Goal: Task Accomplishment & Management: Manage account settings

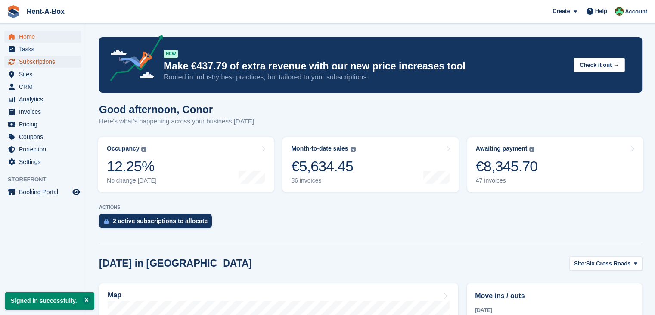
click at [35, 60] on span "Subscriptions" at bounding box center [45, 62] width 52 height 12
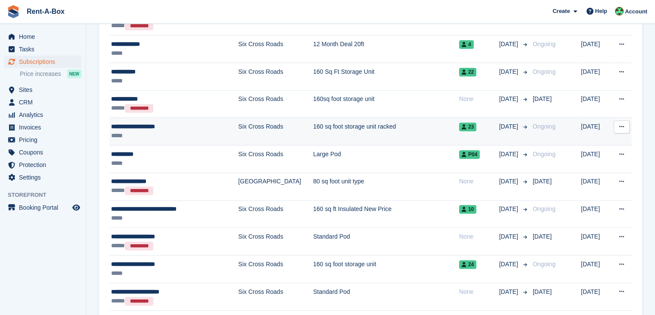
scroll to position [628, 0]
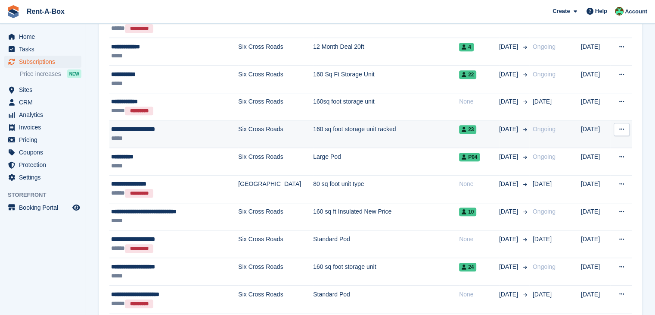
click at [159, 130] on div "**********" at bounding box center [164, 129] width 106 height 9
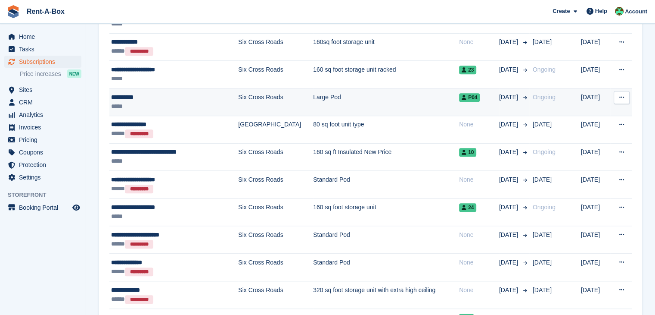
scroll to position [689, 0]
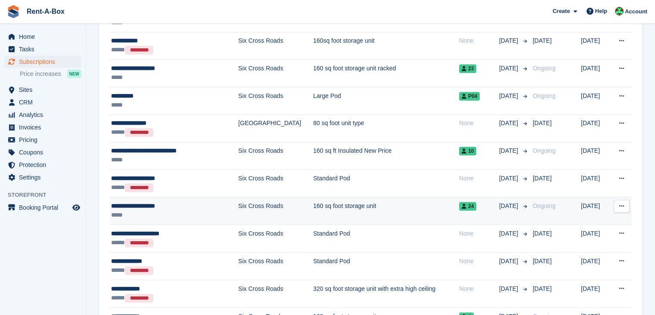
click at [162, 204] on div "**********" at bounding box center [164, 205] width 106 height 9
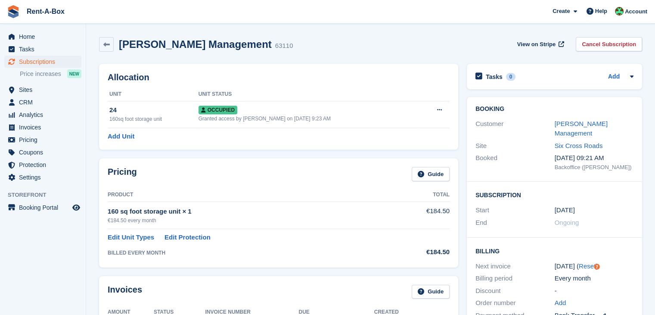
click at [141, 210] on div "160 sq foot storage unit × 1" at bounding box center [247, 211] width 279 height 10
click at [45, 76] on span "Price increases" at bounding box center [40, 74] width 41 height 8
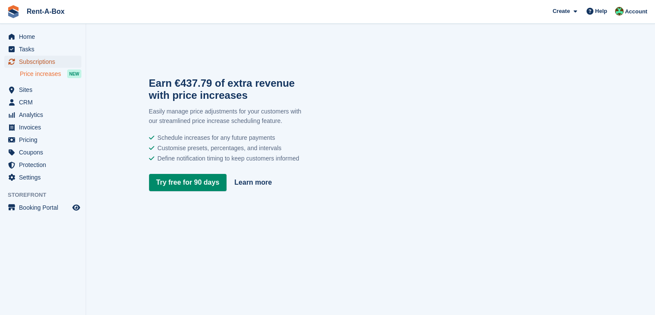
click at [34, 63] on span "Subscriptions" at bounding box center [45, 62] width 52 height 12
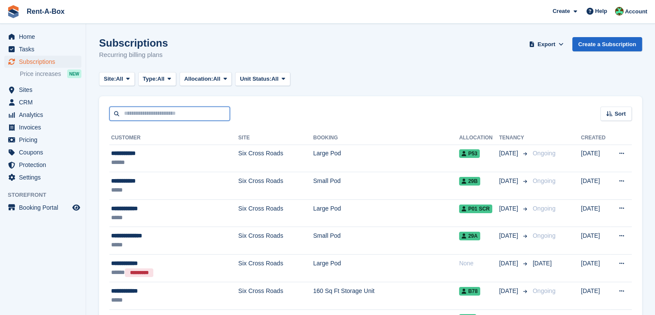
click at [156, 115] on input "text" at bounding box center [169, 113] width 121 height 14
type input "****"
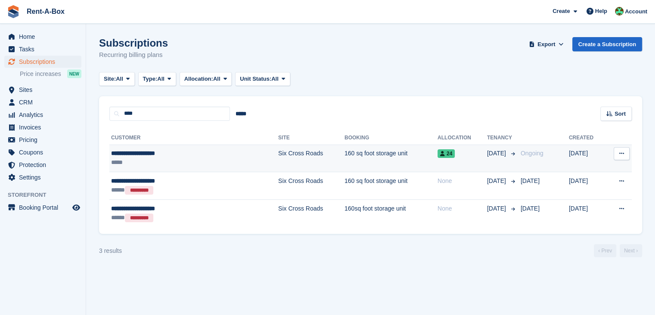
click at [345, 153] on td "160 sq foot storage unit" at bounding box center [391, 158] width 93 height 28
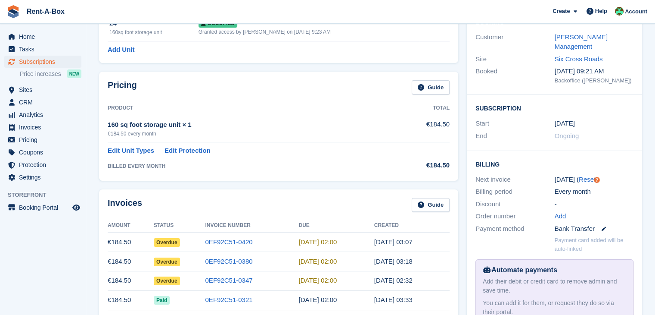
scroll to position [94, 0]
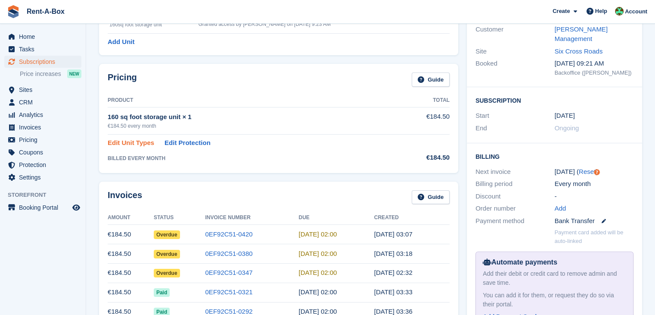
click at [125, 141] on link "Edit Unit Types" at bounding box center [131, 143] width 47 height 10
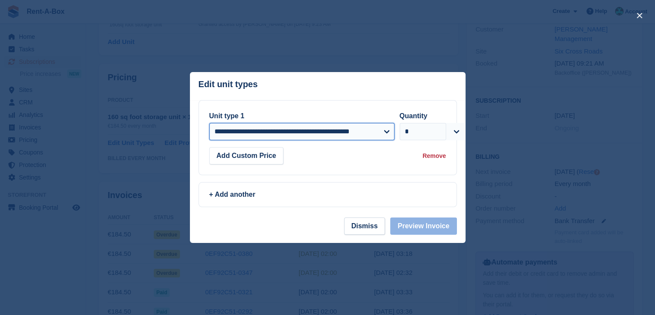
click at [382, 133] on select "**********" at bounding box center [301, 131] width 185 height 17
click at [389, 75] on header "Edit unit types You can't add the same unit type twice: This subscription alrea…" at bounding box center [328, 86] width 276 height 28
click at [369, 226] on button "Dismiss" at bounding box center [364, 225] width 41 height 17
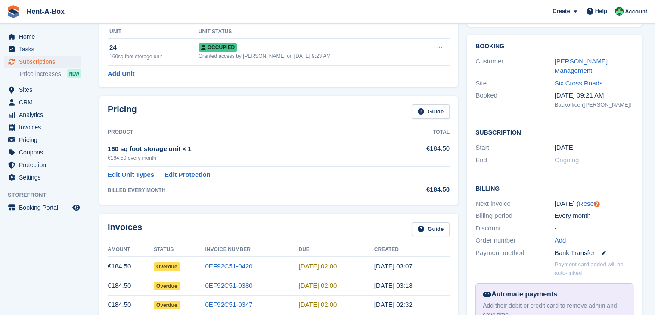
scroll to position [71, 0]
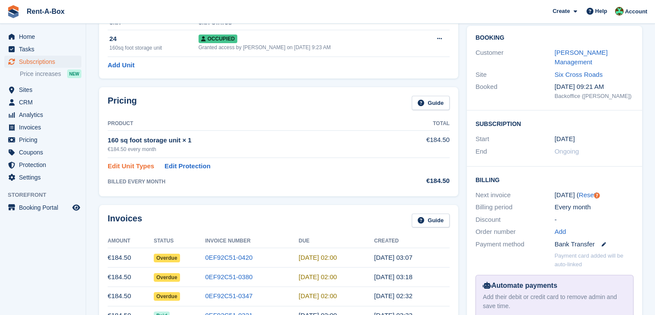
click at [131, 165] on link "Edit Unit Types" at bounding box center [131, 166] width 47 height 10
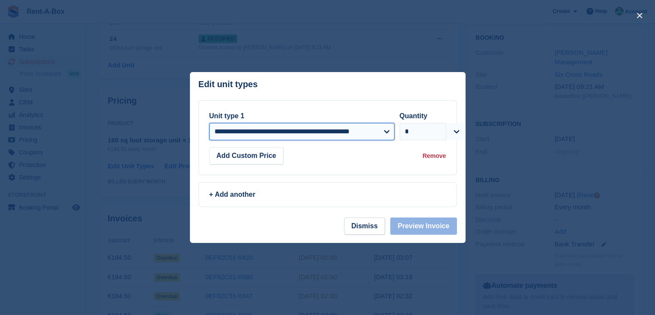
click at [382, 132] on select "**********" at bounding box center [301, 131] width 185 height 17
select select "*****"
click at [209, 123] on select "**********" at bounding box center [301, 131] width 185 height 17
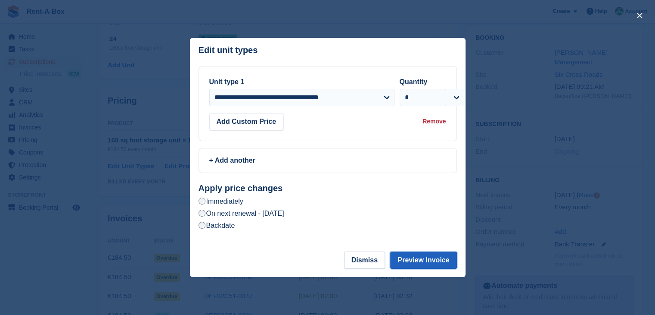
click at [419, 261] on button "Preview Invoice" at bounding box center [423, 259] width 66 height 17
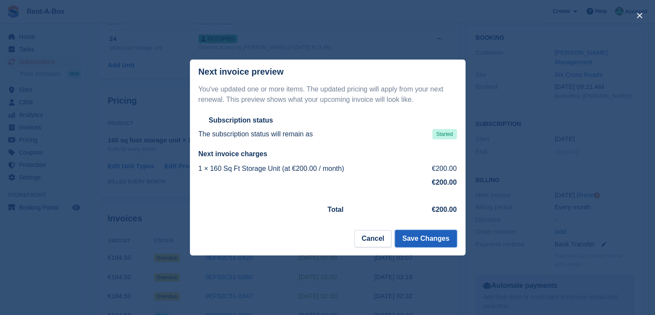
click at [421, 237] on button "Save Changes" at bounding box center [426, 238] width 62 height 17
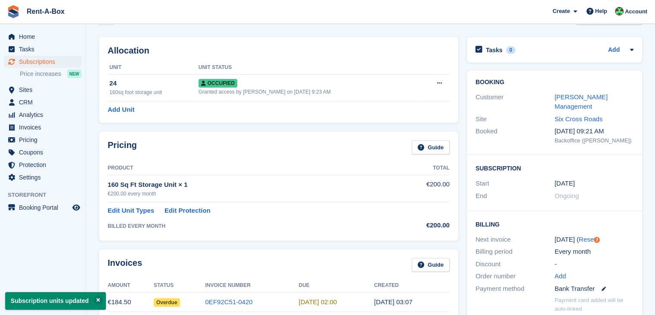
scroll to position [27, 0]
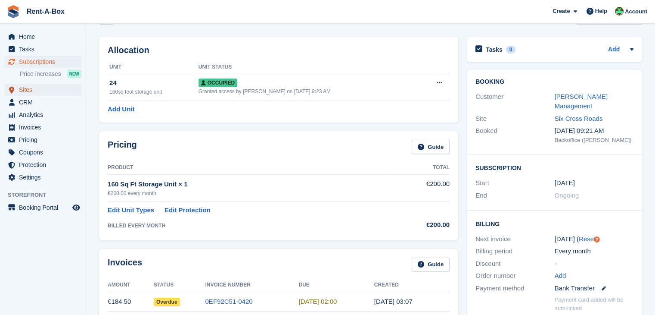
click at [34, 90] on span "Sites" at bounding box center [45, 90] width 52 height 12
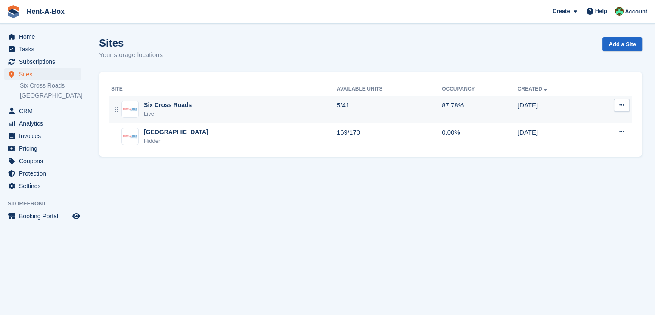
click at [176, 110] on div "Live" at bounding box center [168, 113] width 48 height 9
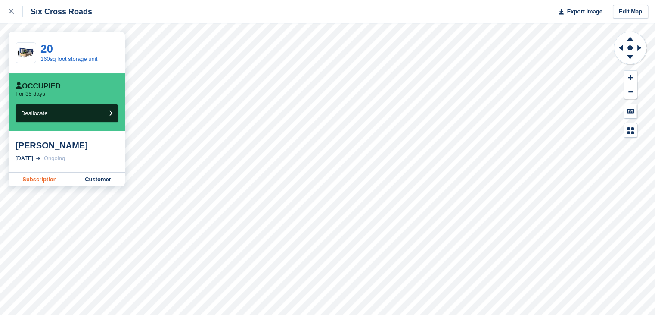
click at [47, 175] on link "Subscription" at bounding box center [40, 179] width 62 height 14
click at [43, 179] on link "Subscription" at bounding box center [40, 179] width 62 height 14
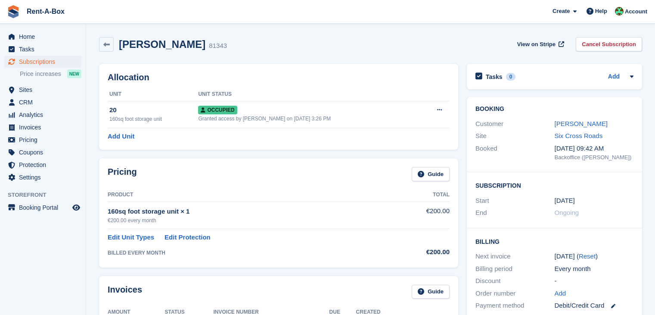
scroll to position [71, 0]
click at [29, 61] on span "Subscriptions" at bounding box center [45, 62] width 52 height 12
click at [37, 89] on span "Sites" at bounding box center [45, 90] width 52 height 12
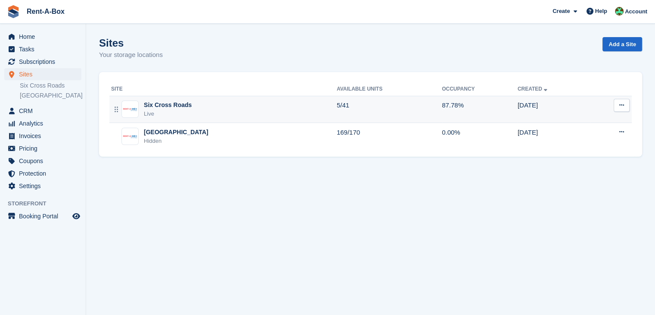
click at [182, 102] on div "Six Cross Roads" at bounding box center [168, 104] width 48 height 9
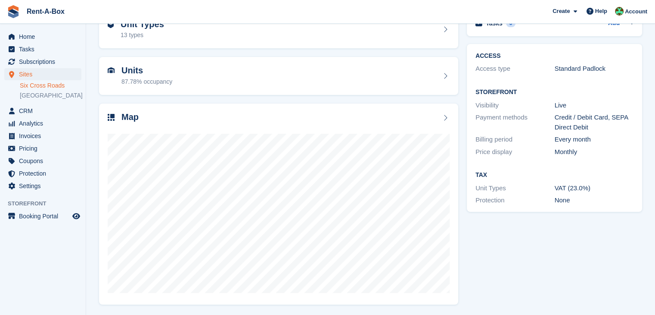
scroll to position [53, 0]
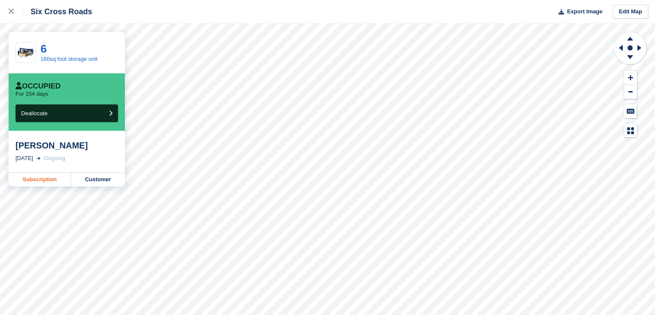
click at [29, 181] on link "Subscription" at bounding box center [40, 179] width 62 height 14
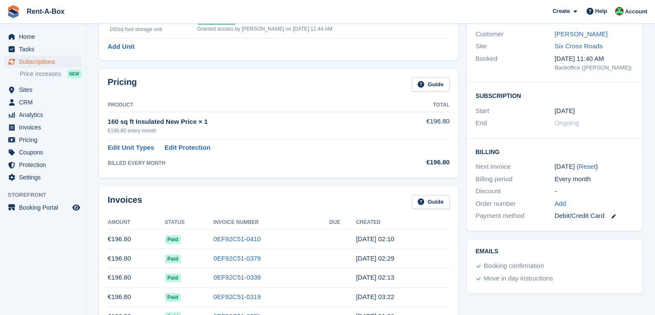
scroll to position [93, 0]
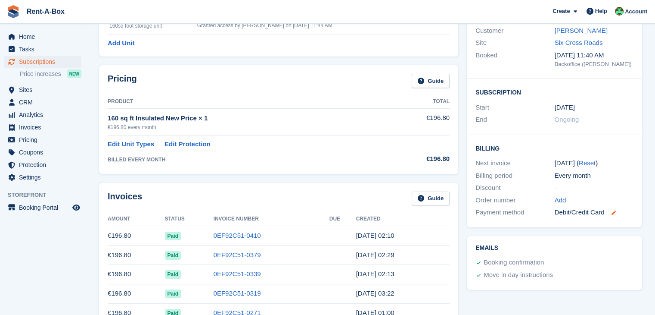
click at [615, 212] on icon at bounding box center [613, 212] width 4 height 4
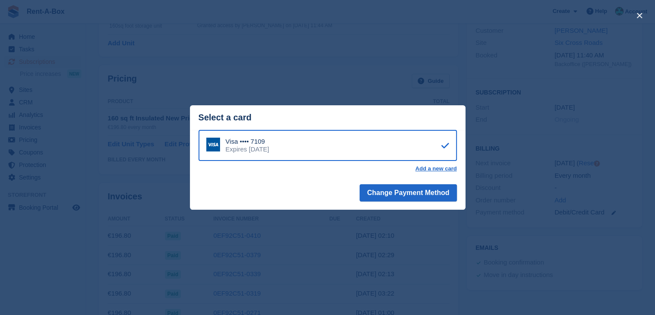
drag, startPoint x: 577, startPoint y: 137, endPoint x: 557, endPoint y: 131, distance: 21.1
click at [575, 135] on div "close" at bounding box center [327, 157] width 655 height 315
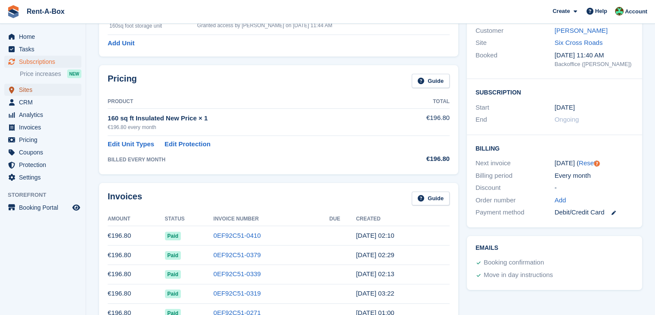
click at [21, 94] on span "Sites" at bounding box center [45, 90] width 52 height 12
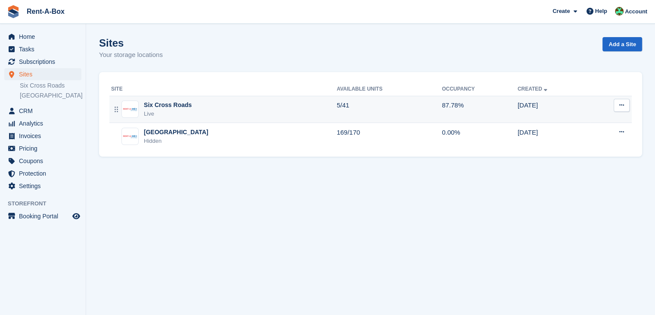
click at [170, 109] on div "Six Cross Roads" at bounding box center [168, 104] width 48 height 9
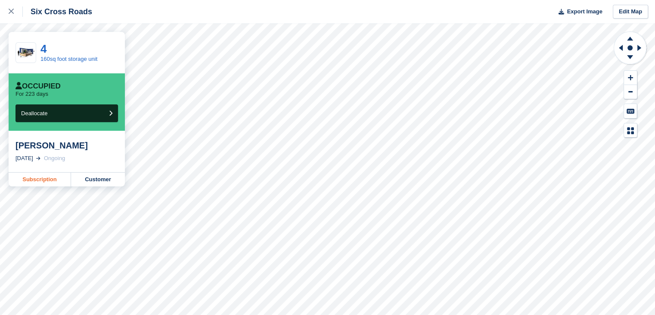
click at [43, 183] on link "Subscription" at bounding box center [40, 179] width 62 height 14
click at [28, 174] on link "Subscription" at bounding box center [40, 179] width 62 height 14
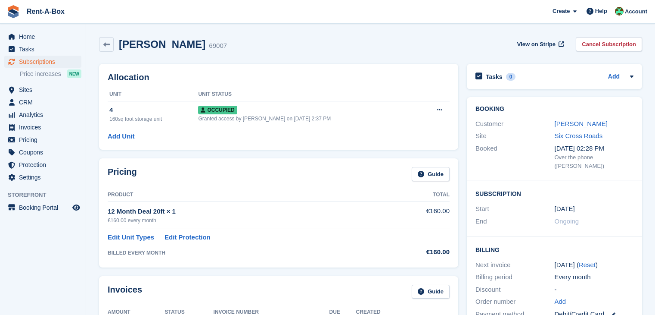
scroll to position [49, 0]
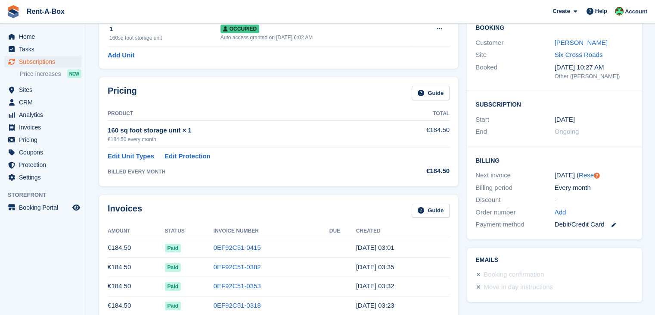
scroll to position [79, 0]
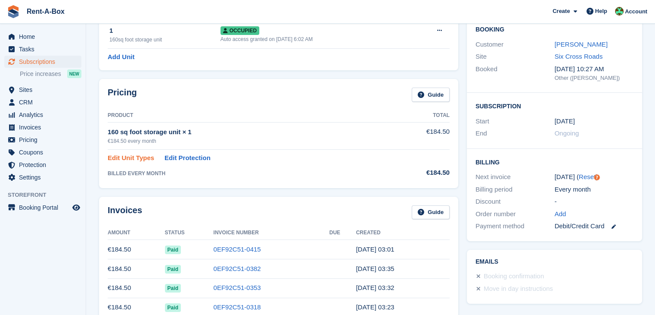
click at [137, 156] on link "Edit Unit Types" at bounding box center [131, 158] width 47 height 10
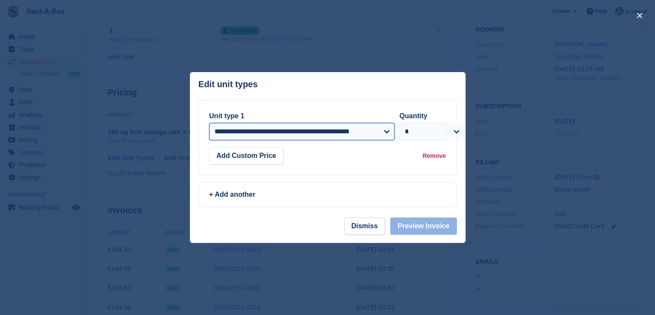
click at [243, 134] on select "**********" at bounding box center [301, 131] width 185 height 17
select select "*****"
click at [209, 123] on select "**********" at bounding box center [301, 131] width 185 height 17
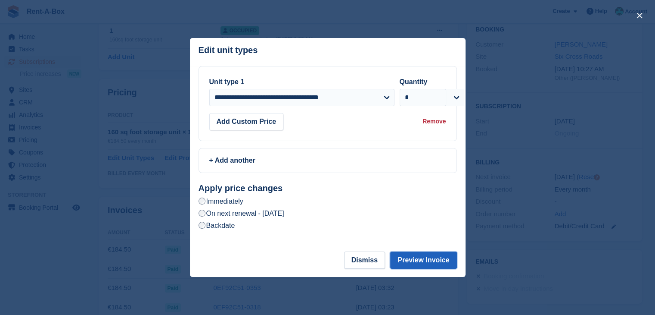
click at [417, 261] on button "Preview Invoice" at bounding box center [423, 259] width 66 height 17
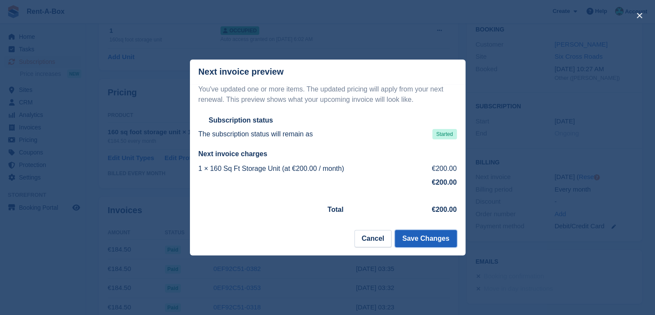
click at [424, 240] on button "Save Changes" at bounding box center [426, 238] width 62 height 17
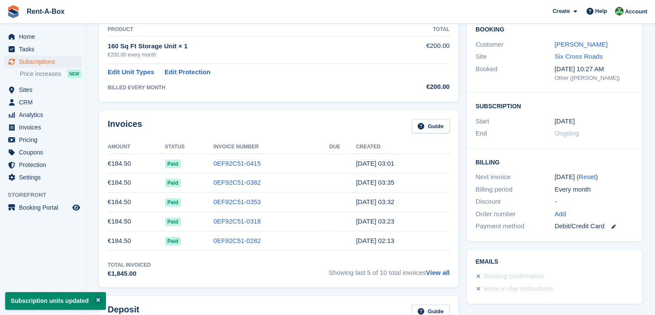
scroll to position [0, 0]
